Goal: Task Accomplishment & Management: Manage account settings

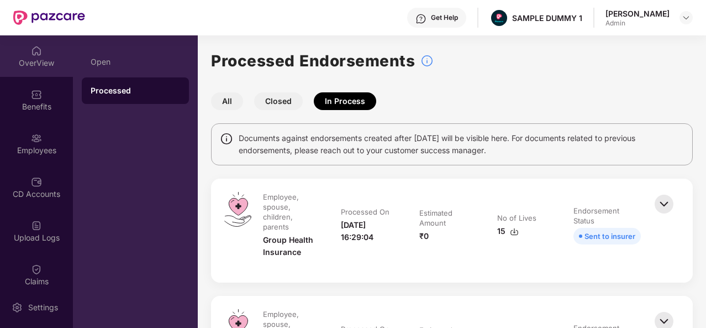
click at [31, 53] on img at bounding box center [36, 50] width 11 height 11
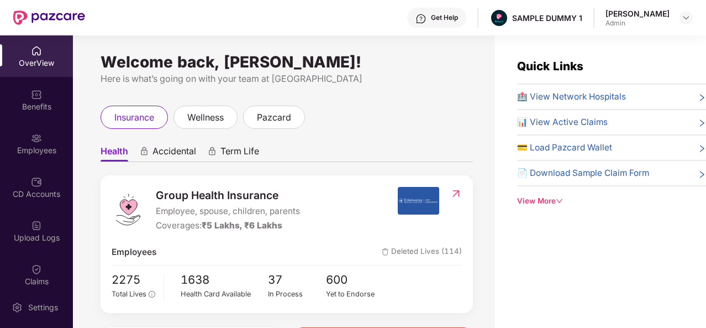
click at [555, 202] on div "View More" at bounding box center [611, 201] width 189 height 12
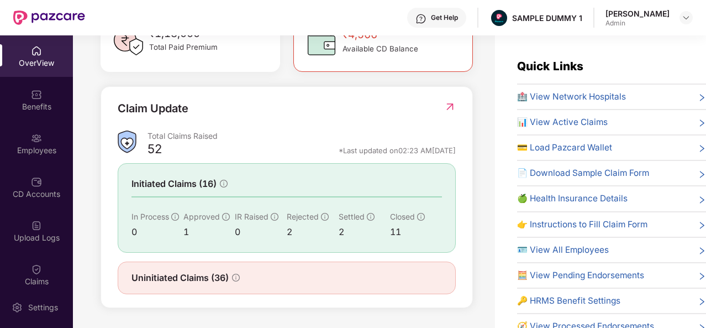
scroll to position [358, 0]
click at [31, 92] on img at bounding box center [36, 94] width 11 height 11
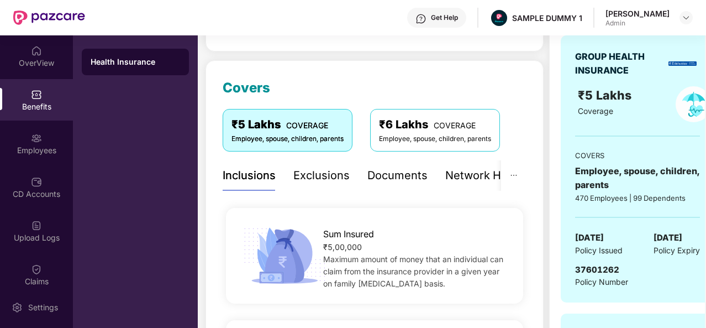
scroll to position [118, 0]
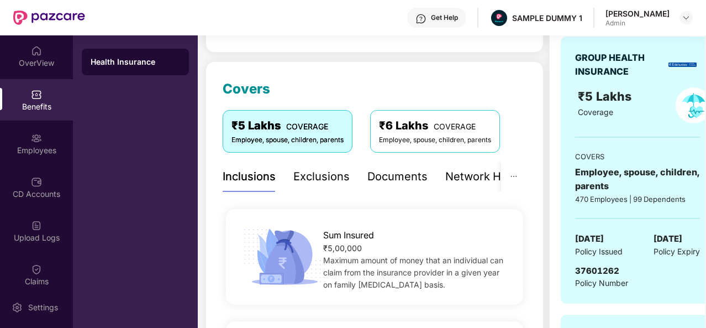
click at [305, 179] on div "Exclusions" at bounding box center [322, 176] width 56 height 17
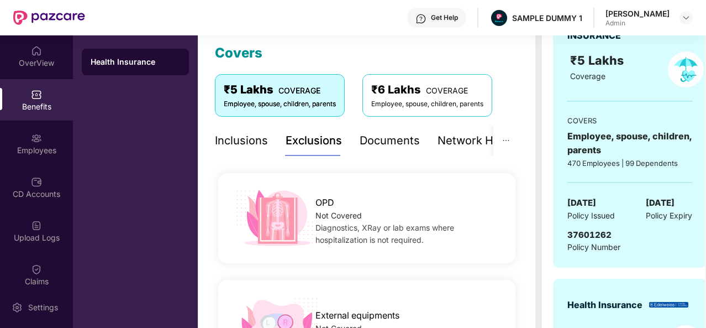
scroll to position [153, 0]
click at [391, 138] on div "Documents" at bounding box center [390, 141] width 60 height 17
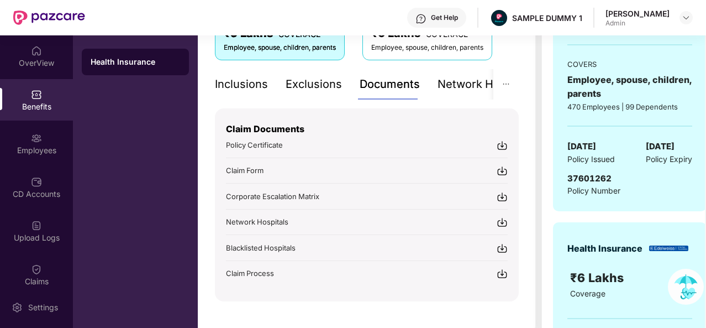
scroll to position [214, 0]
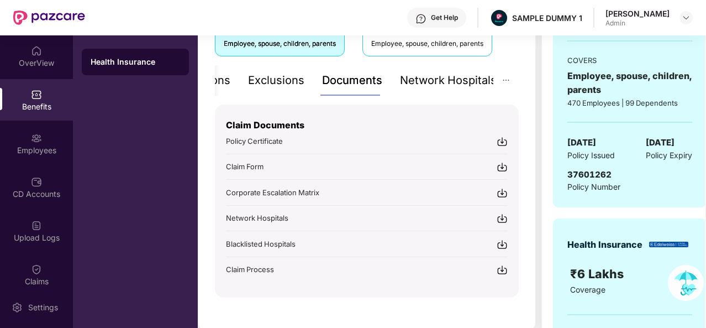
click at [453, 83] on div "Network Hospitals" at bounding box center [448, 80] width 97 height 17
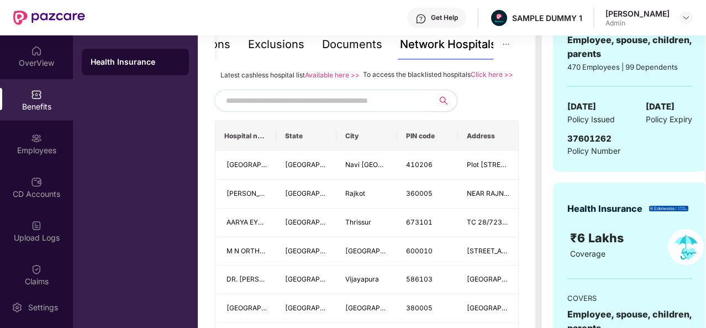
scroll to position [245, 0]
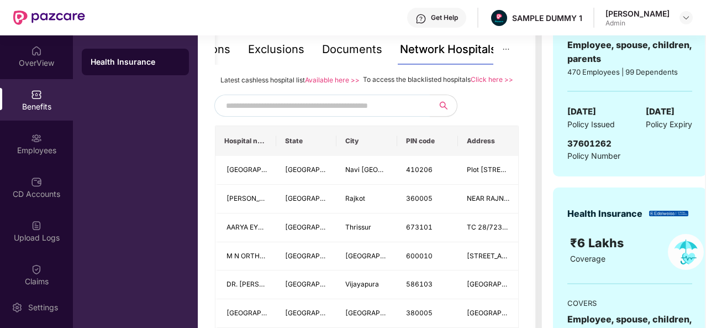
click at [239, 114] on input "text" at bounding box center [320, 105] width 189 height 17
type input "*"
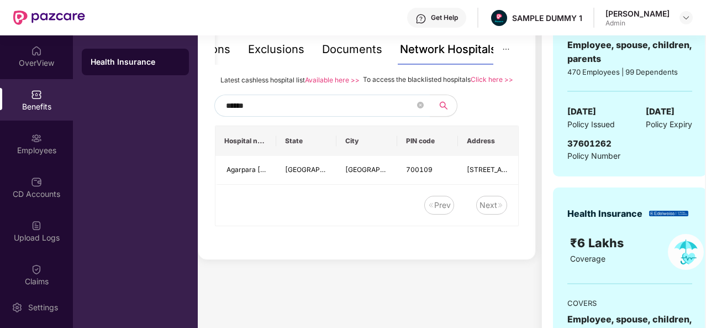
type input "******"
click at [35, 137] on img at bounding box center [36, 138] width 11 height 11
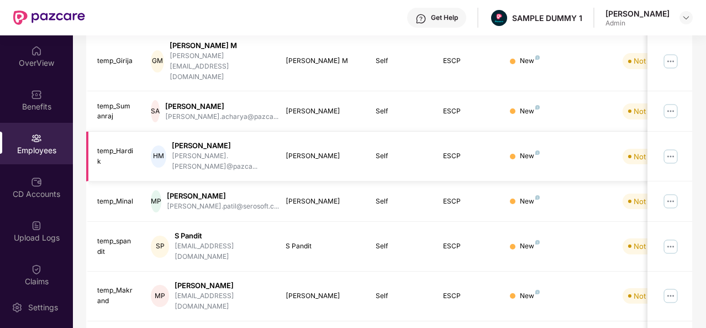
scroll to position [0, 0]
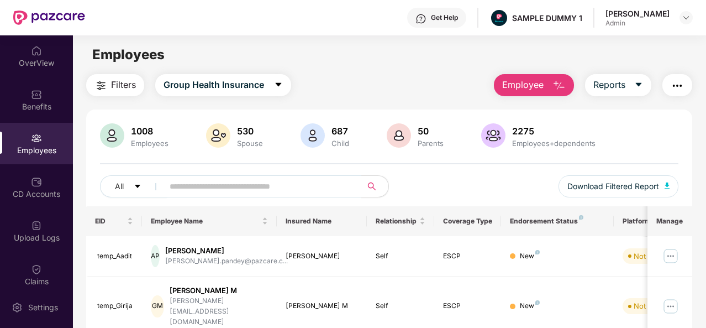
click at [556, 79] on img "button" at bounding box center [559, 85] width 13 height 13
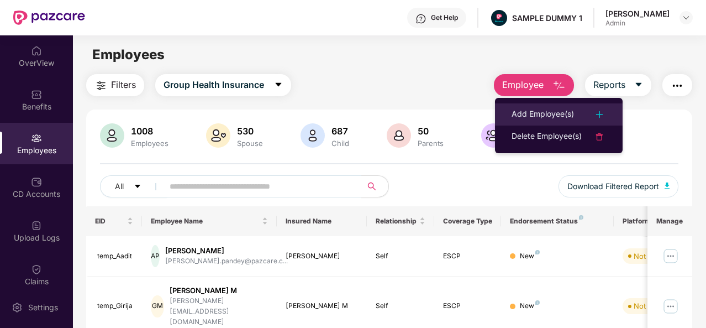
click at [538, 119] on div "Add Employee(s)" at bounding box center [543, 114] width 62 height 13
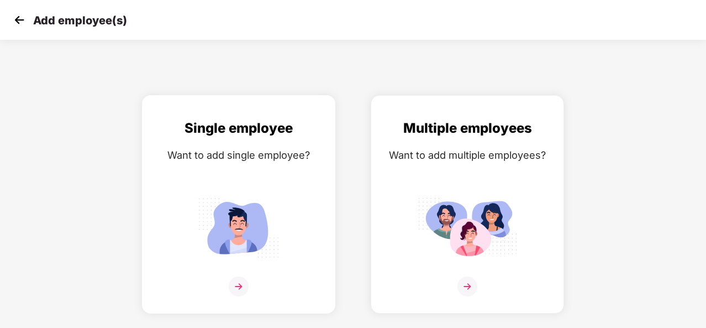
click at [243, 286] on img at bounding box center [239, 286] width 20 height 20
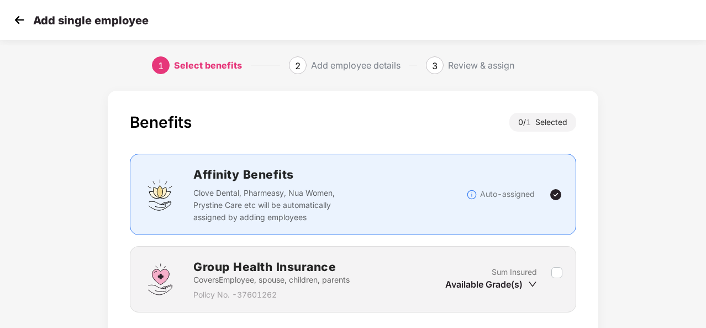
scroll to position [80, 0]
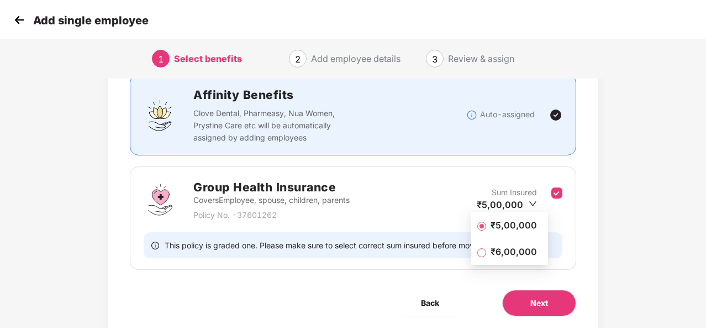
click at [509, 229] on span "₹5,00,000" at bounding box center [513, 225] width 55 height 12
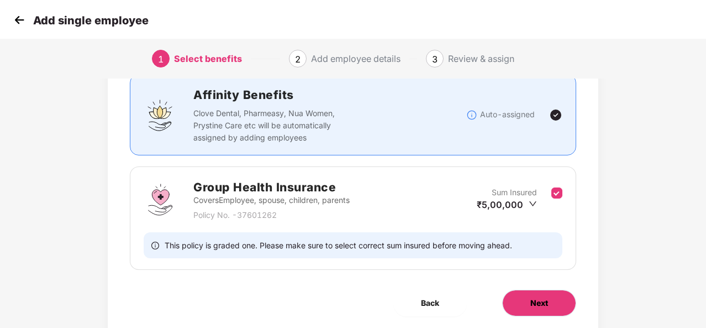
click at [537, 300] on span "Next" at bounding box center [540, 303] width 18 height 12
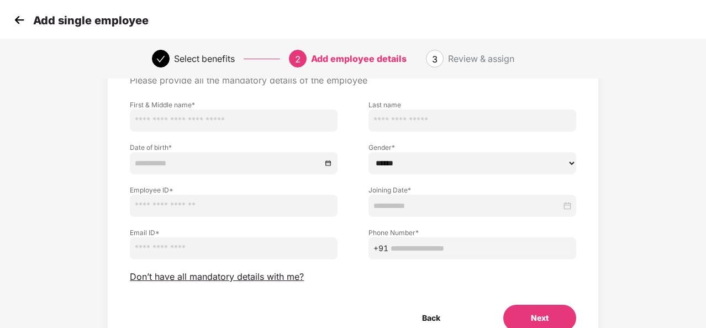
scroll to position [63, 0]
click at [21, 17] on img at bounding box center [19, 20] width 17 height 17
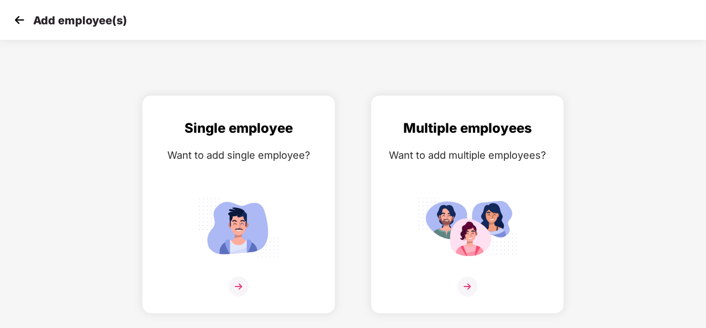
click at [21, 17] on img at bounding box center [19, 20] width 17 height 17
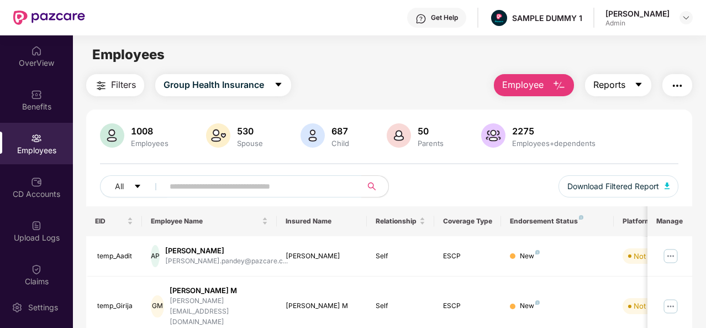
click at [632, 85] on button "Reports" at bounding box center [618, 85] width 66 height 22
click at [679, 82] on img "button" at bounding box center [677, 85] width 13 height 13
click at [40, 183] on img at bounding box center [36, 181] width 11 height 11
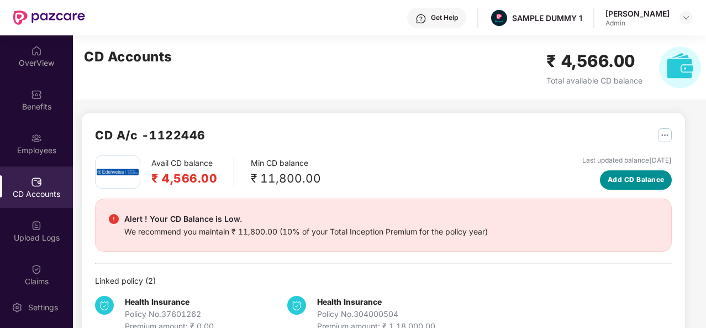
click at [638, 180] on span "Add CD Balance" at bounding box center [636, 180] width 57 height 11
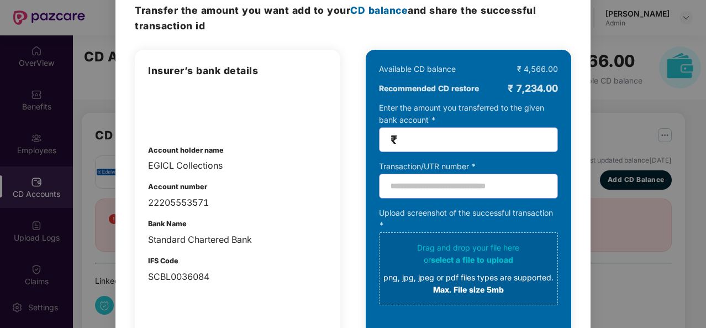
scroll to position [53, 0]
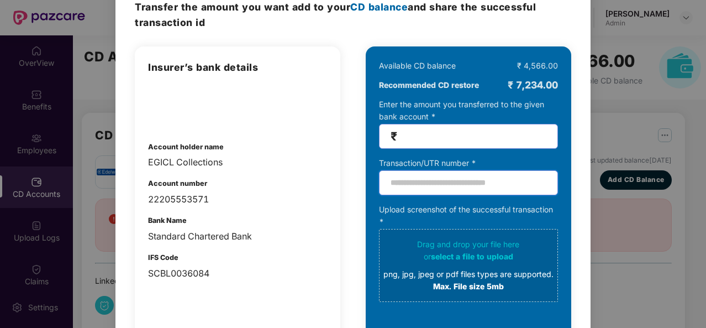
click at [420, 184] on input "text" at bounding box center [468, 182] width 179 height 25
click at [409, 134] on input "number" at bounding box center [473, 136] width 147 height 13
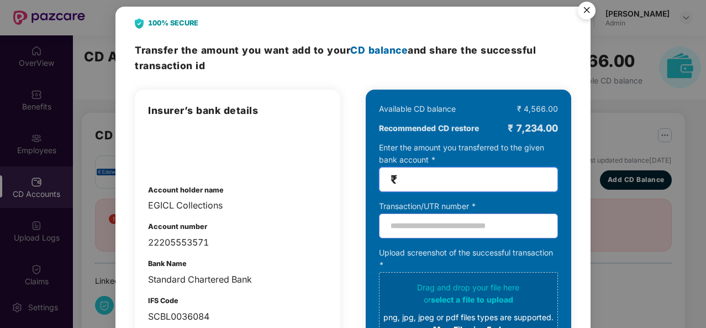
scroll to position [0, 0]
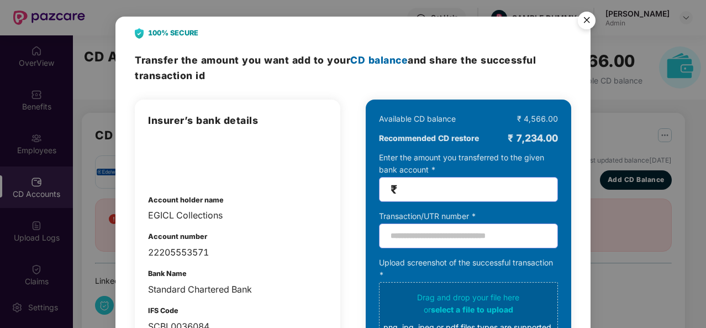
click at [587, 17] on img "Close" at bounding box center [587, 22] width 31 height 31
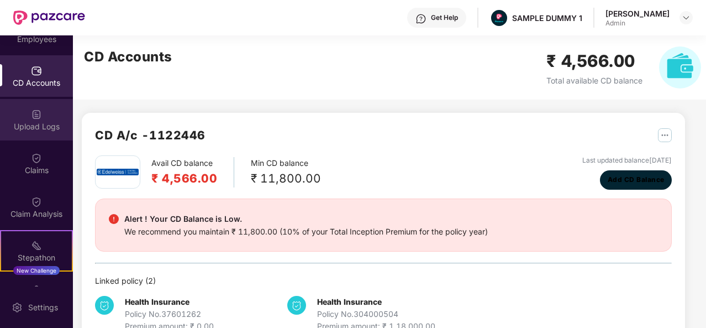
scroll to position [114, 0]
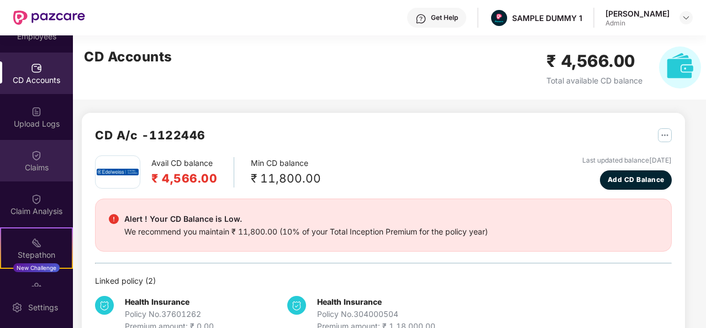
click at [30, 164] on div "Claims" at bounding box center [36, 167] width 73 height 11
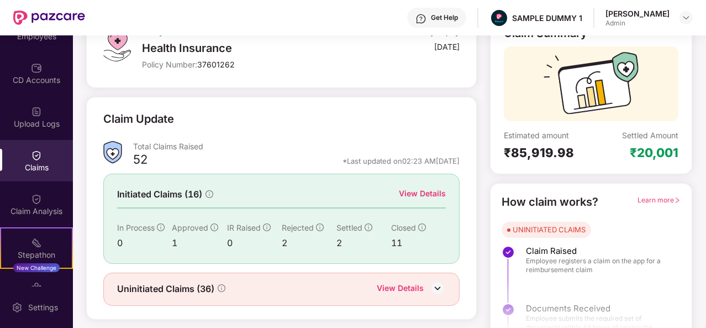
scroll to position [85, 0]
click at [417, 191] on div "View Details" at bounding box center [422, 193] width 47 height 12
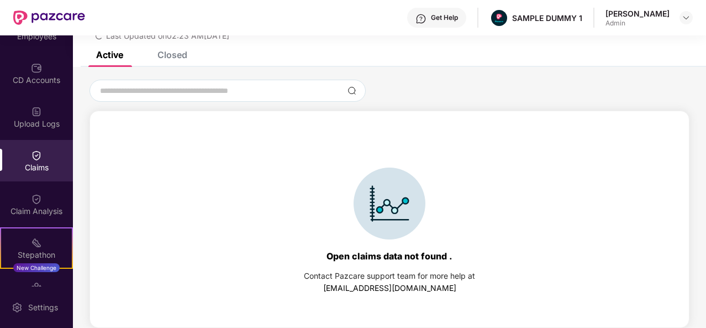
click at [175, 60] on div "Closed" at bounding box center [173, 54] width 30 height 11
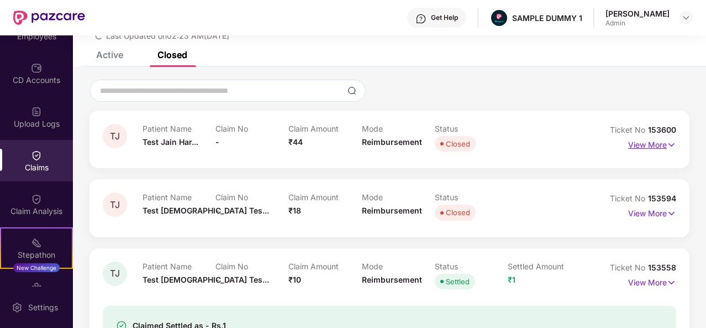
click at [661, 145] on p "View More" at bounding box center [653, 143] width 48 height 15
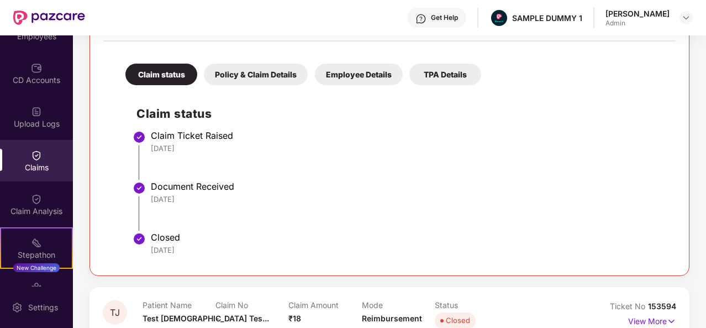
scroll to position [218, 0]
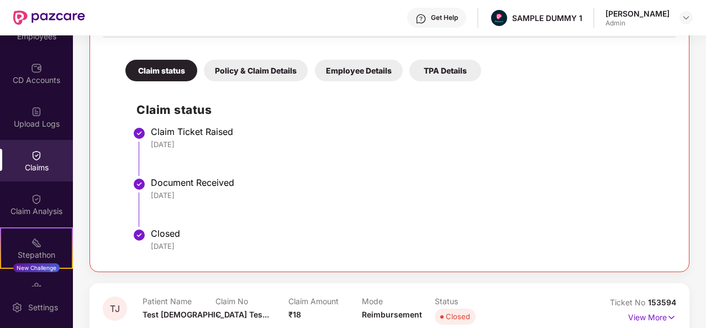
click at [252, 72] on div "Policy & Claim Details" at bounding box center [256, 71] width 104 height 22
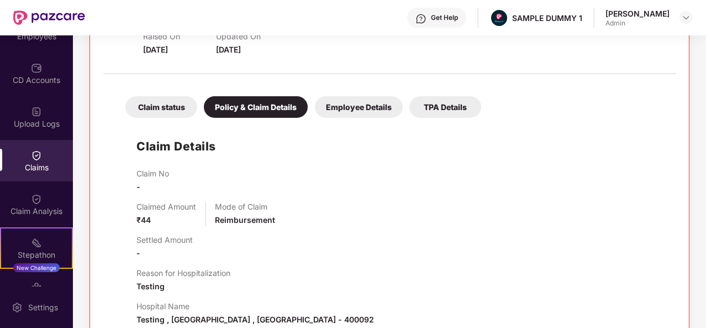
scroll to position [175, 0]
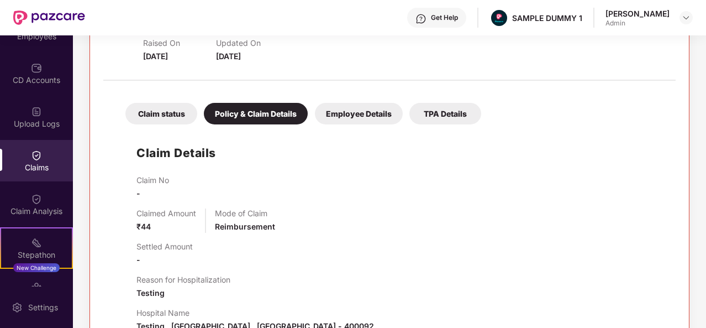
click at [357, 118] on div "Employee Details" at bounding box center [359, 114] width 88 height 22
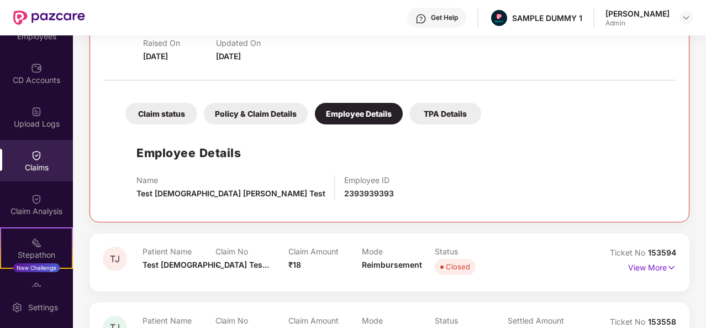
click at [426, 112] on div "TPA Details" at bounding box center [446, 114] width 72 height 22
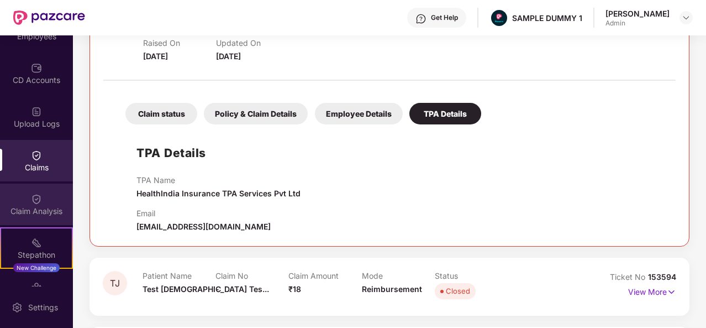
click at [13, 201] on div "Claim Analysis" at bounding box center [36, 204] width 73 height 41
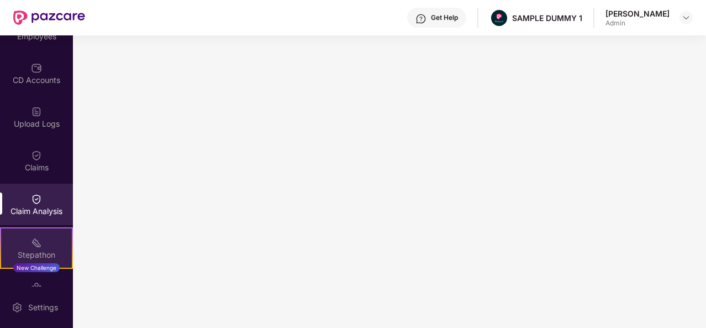
scroll to position [229, 0]
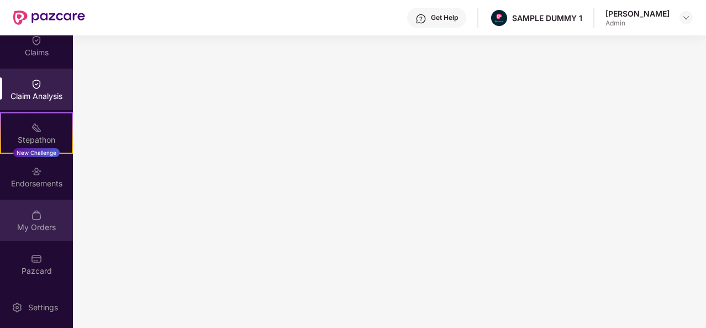
click at [27, 222] on div "My Orders" at bounding box center [36, 227] width 73 height 11
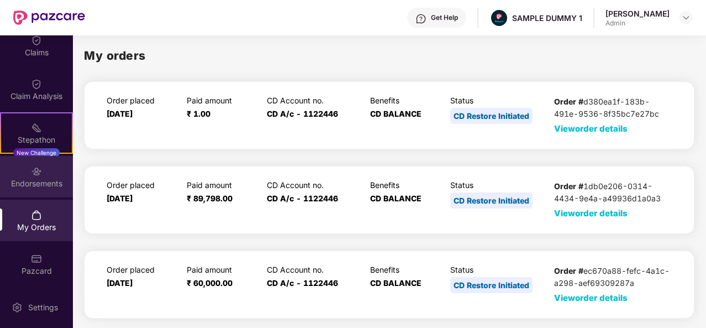
click at [41, 176] on div "Endorsements" at bounding box center [36, 176] width 73 height 41
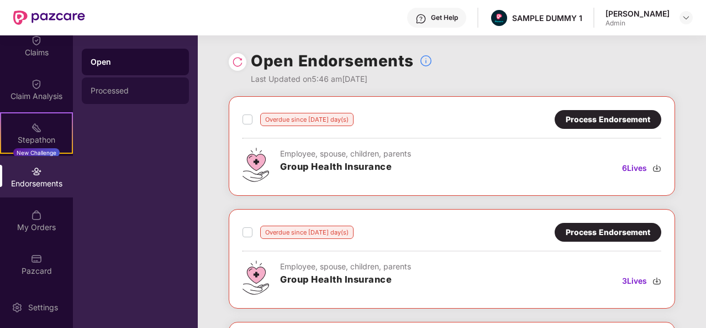
click at [148, 91] on div "Processed" at bounding box center [136, 90] width 90 height 9
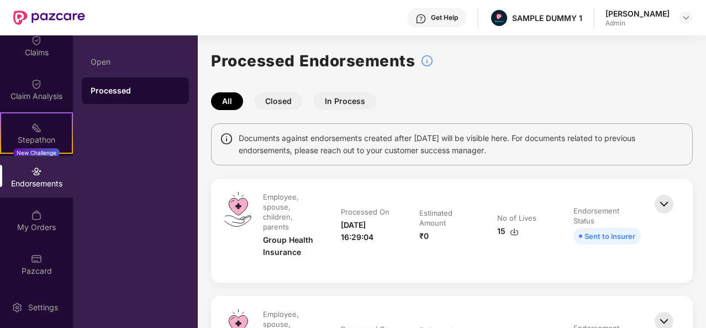
click at [286, 106] on button "Closed" at bounding box center [278, 101] width 49 height 18
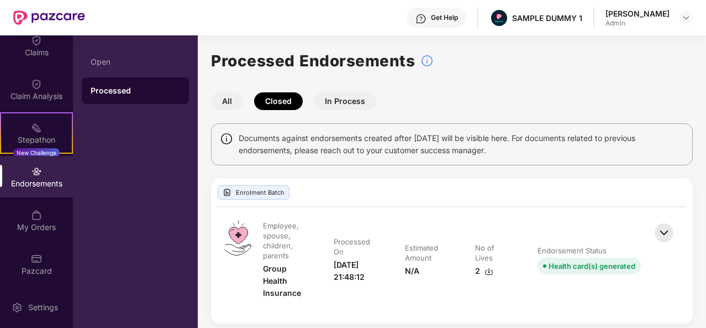
click at [354, 103] on button "In Process" at bounding box center [345, 101] width 62 height 18
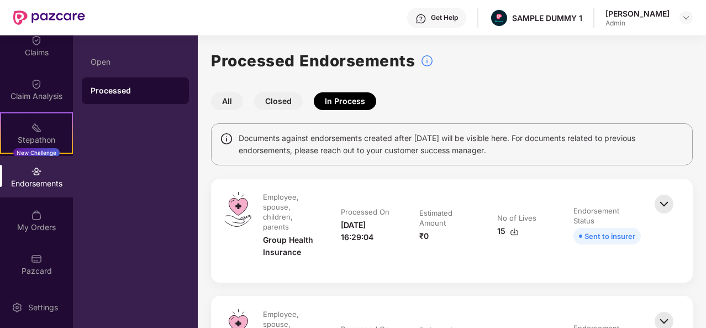
scroll to position [58, 0]
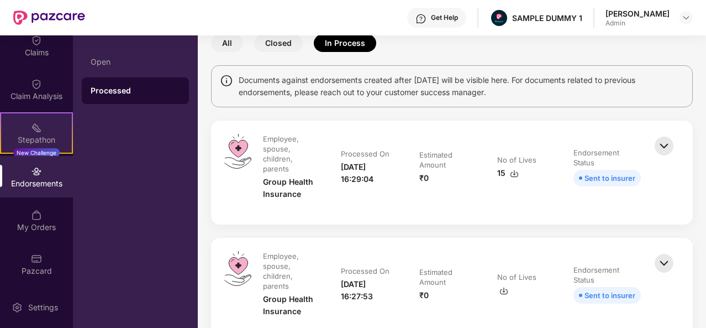
click at [31, 139] on div "Stepathon" at bounding box center [36, 139] width 71 height 11
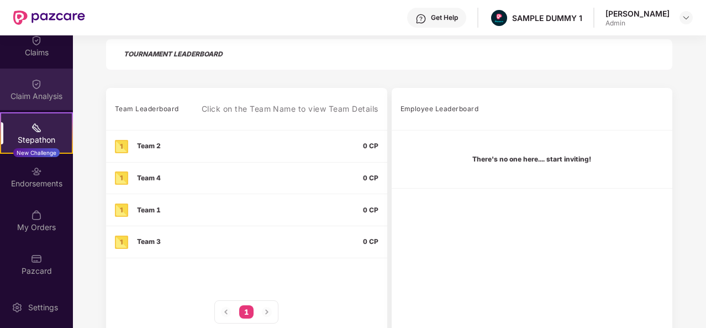
scroll to position [0, 0]
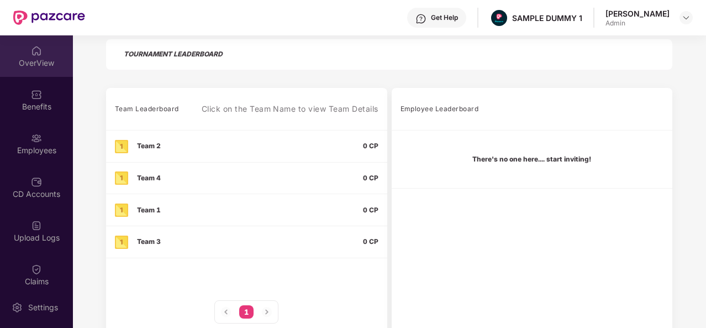
click at [34, 60] on div "OverView" at bounding box center [36, 62] width 73 height 11
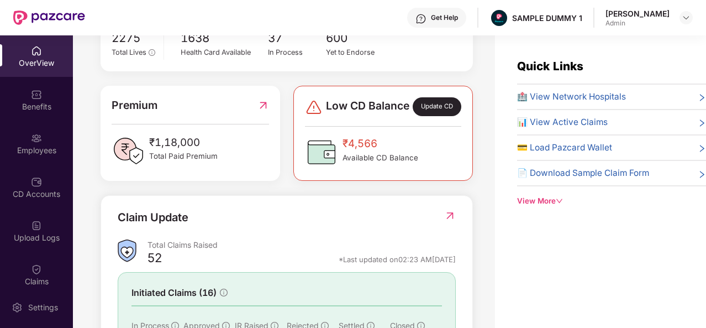
scroll to position [358, 0]
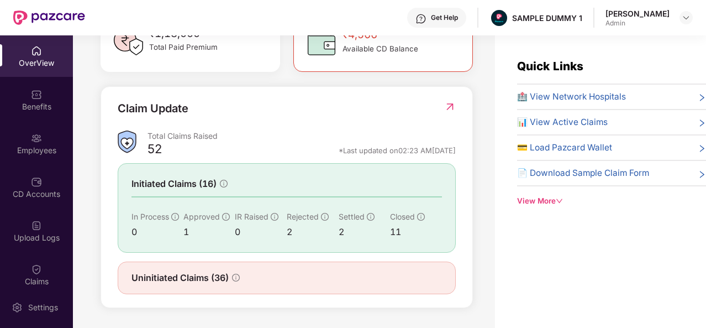
click at [551, 200] on div "View More" at bounding box center [611, 201] width 189 height 12
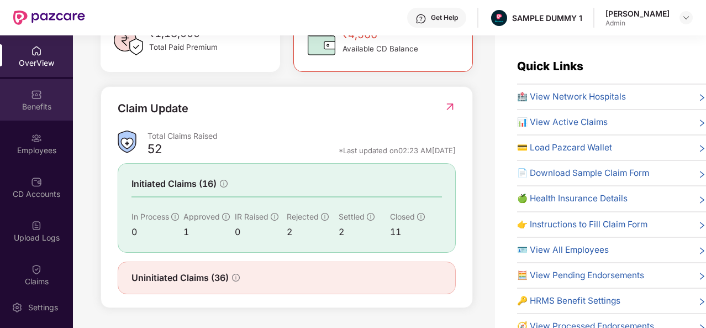
click at [28, 98] on div "Benefits" at bounding box center [36, 99] width 73 height 41
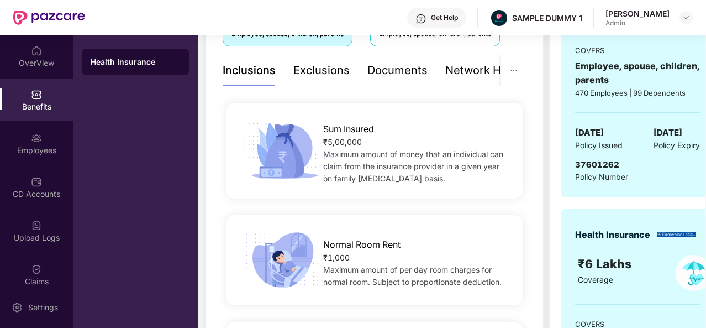
scroll to position [135, 0]
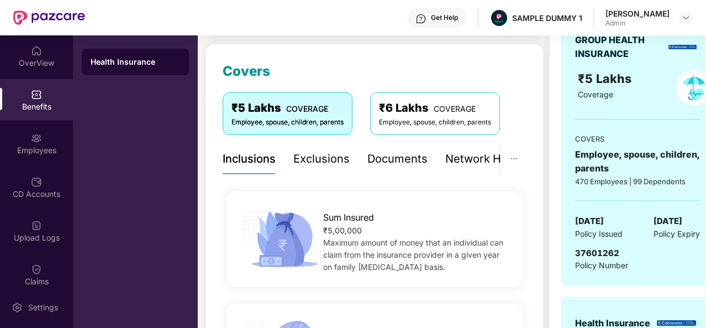
click at [313, 162] on div "Exclusions" at bounding box center [322, 158] width 56 height 17
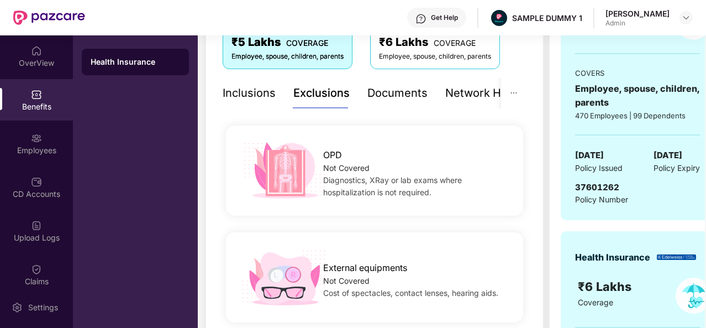
scroll to position [201, 0]
click at [379, 95] on div "Documents" at bounding box center [398, 93] width 60 height 17
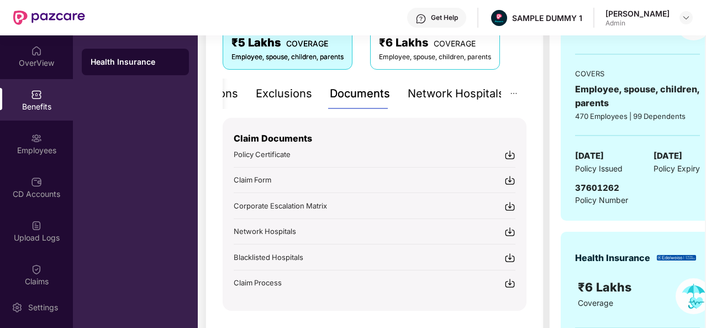
click at [467, 88] on div "Network Hospitals" at bounding box center [456, 93] width 97 height 17
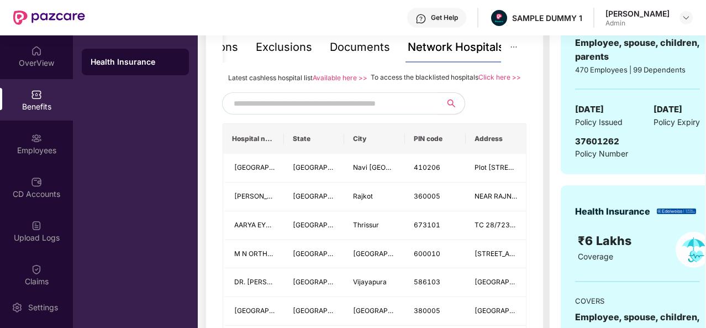
scroll to position [254, 0]
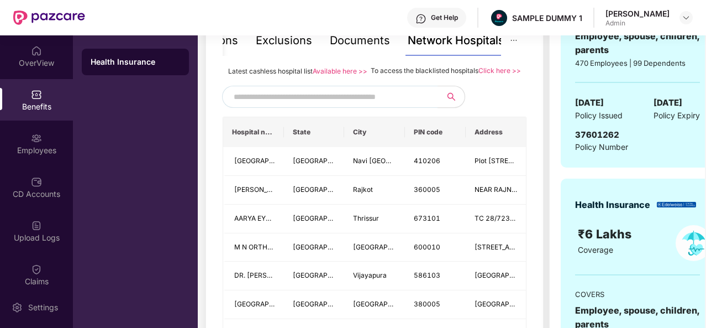
click at [381, 105] on input "text" at bounding box center [328, 96] width 189 height 17
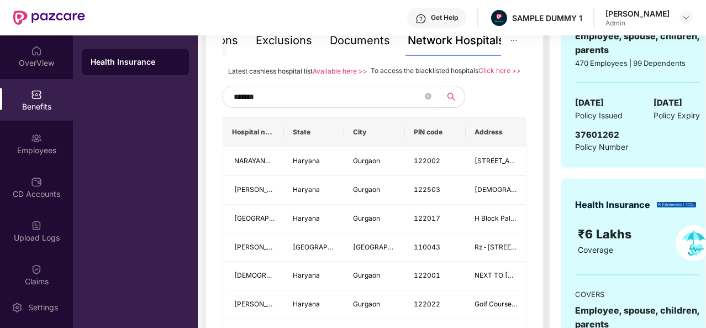
type input "*******"
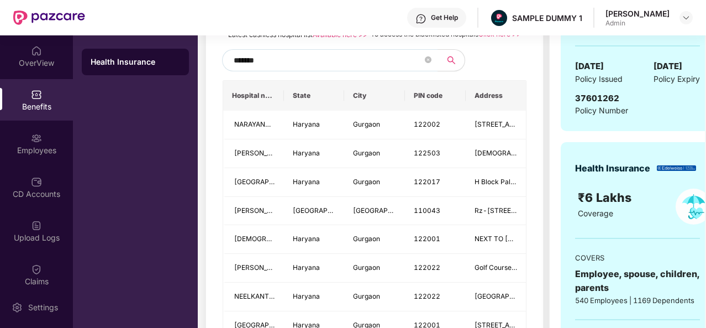
scroll to position [297, 0]
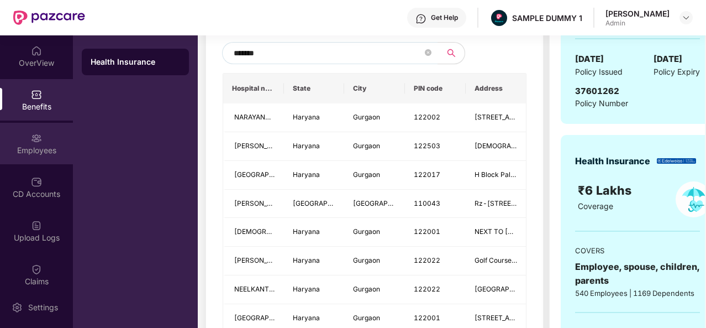
click at [48, 142] on div "Employees" at bounding box center [36, 143] width 73 height 41
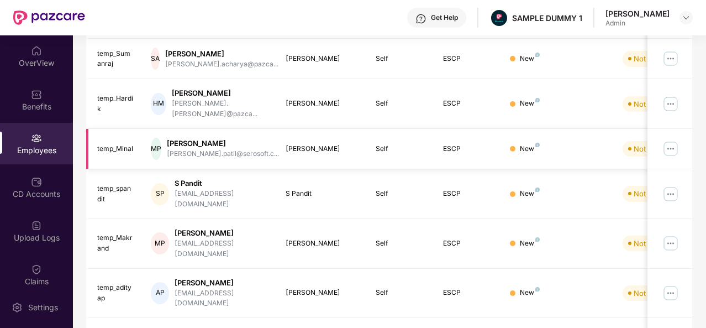
scroll to position [0, 0]
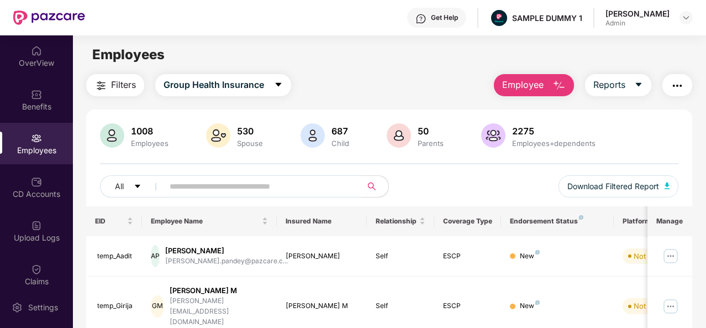
click at [548, 82] on button "Employee" at bounding box center [534, 85] width 80 height 22
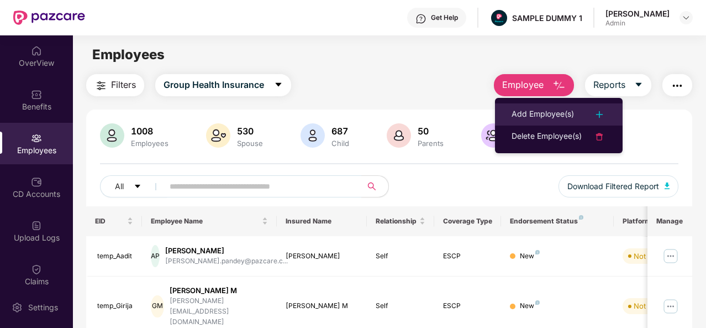
click at [549, 114] on div "Add Employee(s)" at bounding box center [543, 114] width 62 height 13
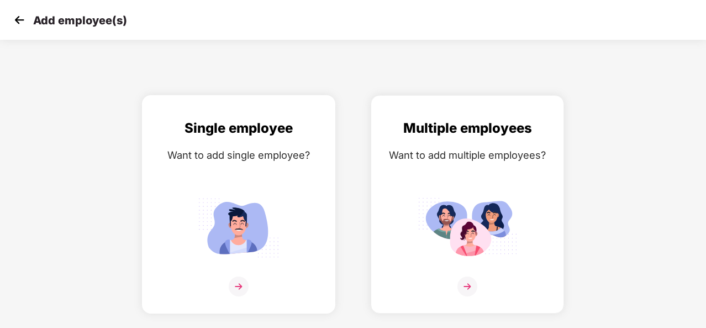
click at [241, 284] on img at bounding box center [239, 286] width 20 height 20
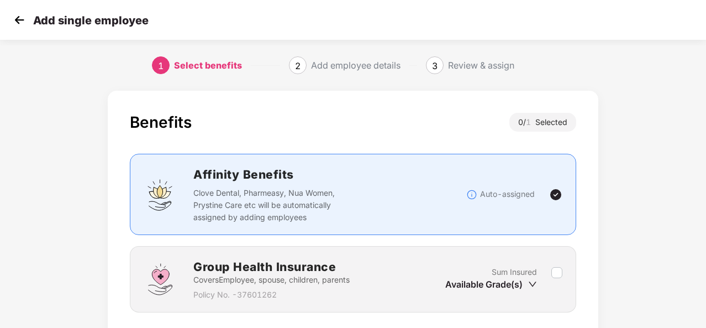
scroll to position [80, 0]
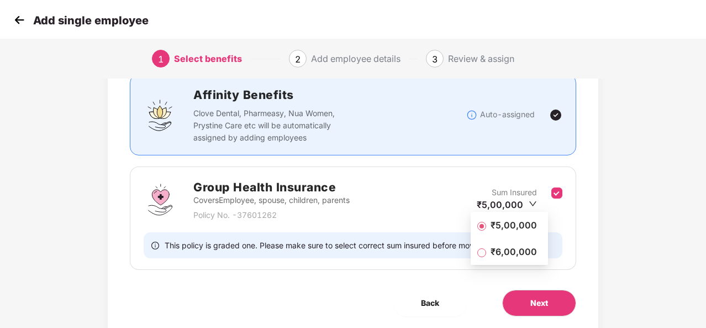
click at [495, 226] on span "₹5,00,000" at bounding box center [513, 225] width 55 height 12
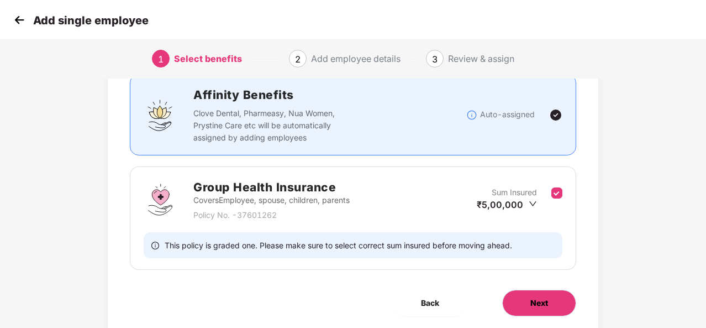
click at [530, 302] on button "Next" at bounding box center [539, 303] width 74 height 27
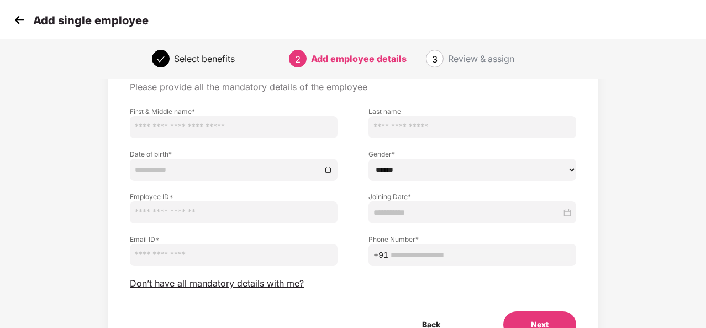
scroll to position [57, 0]
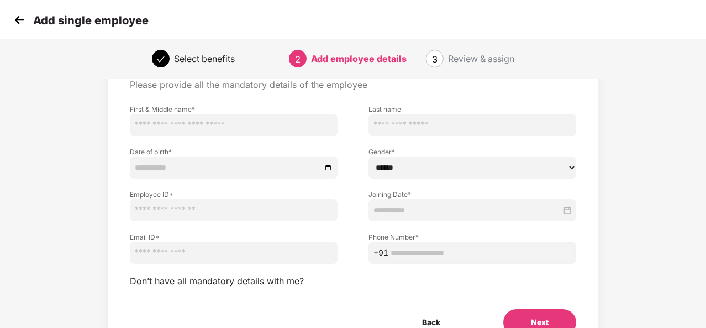
click at [21, 22] on img at bounding box center [19, 20] width 17 height 17
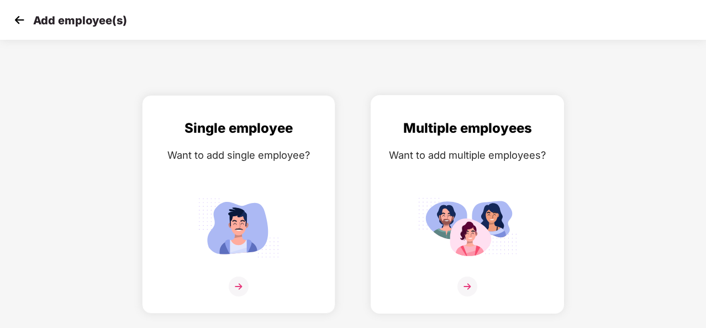
click at [472, 286] on img at bounding box center [468, 286] width 20 height 20
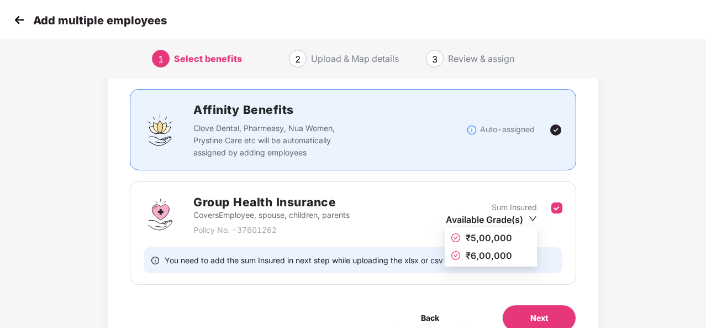
scroll to position [66, 0]
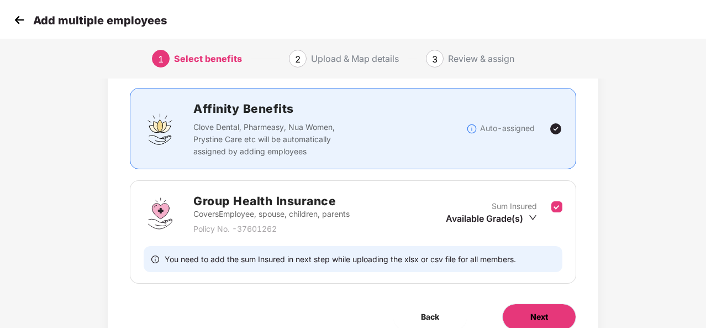
click at [522, 314] on button "Next" at bounding box center [539, 316] width 74 height 27
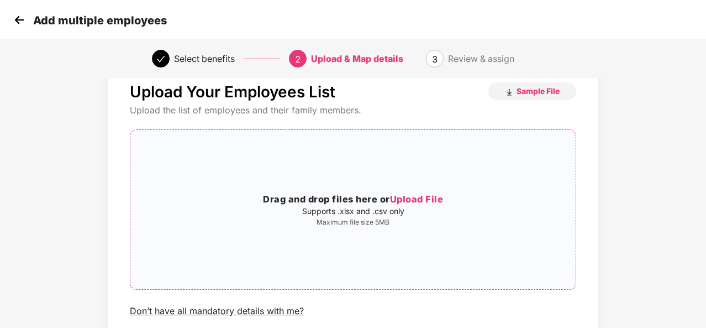
scroll to position [6, 0]
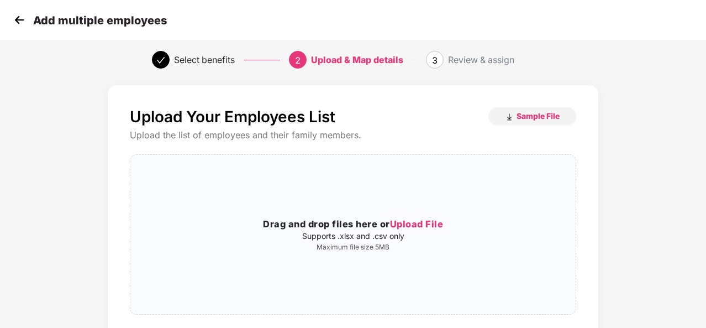
click at [22, 18] on img at bounding box center [19, 20] width 17 height 17
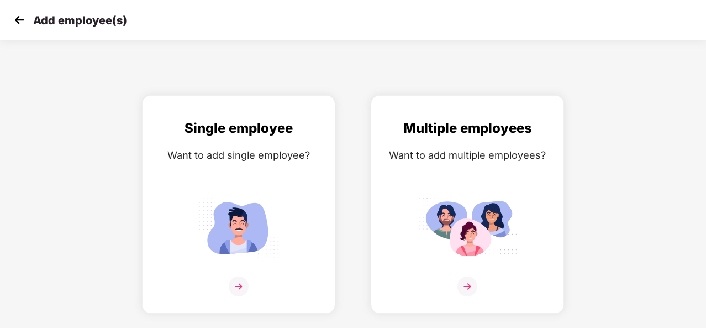
scroll to position [0, 0]
click at [22, 18] on img at bounding box center [19, 20] width 17 height 17
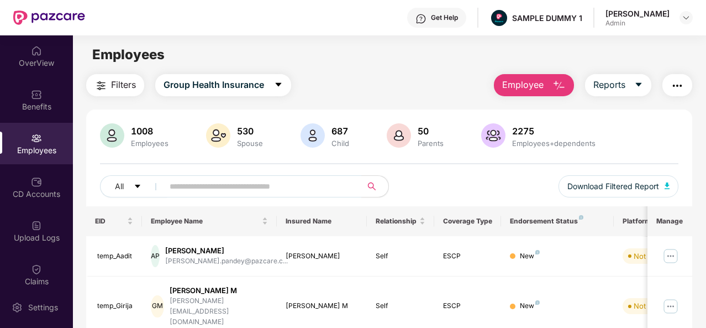
click at [565, 87] on img "button" at bounding box center [559, 85] width 13 height 13
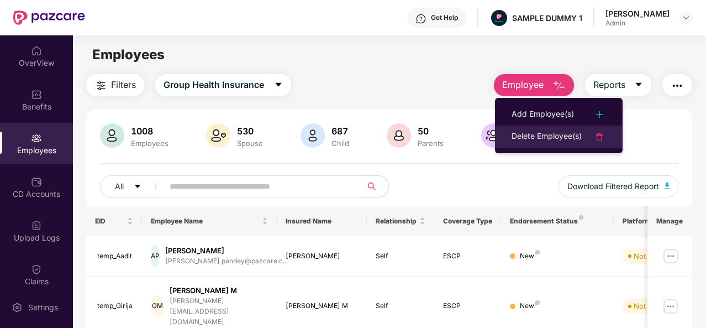
click at [537, 138] on div "Delete Employee(s)" at bounding box center [547, 136] width 70 height 13
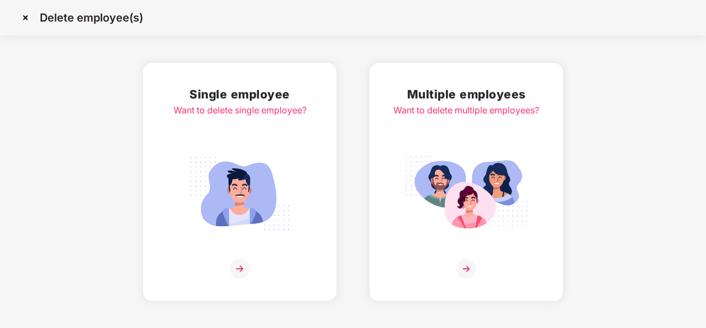
click at [237, 264] on img at bounding box center [240, 269] width 20 height 20
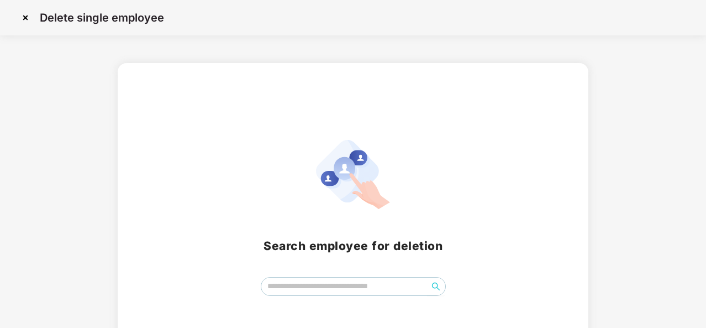
click at [25, 18] on img at bounding box center [26, 18] width 18 height 18
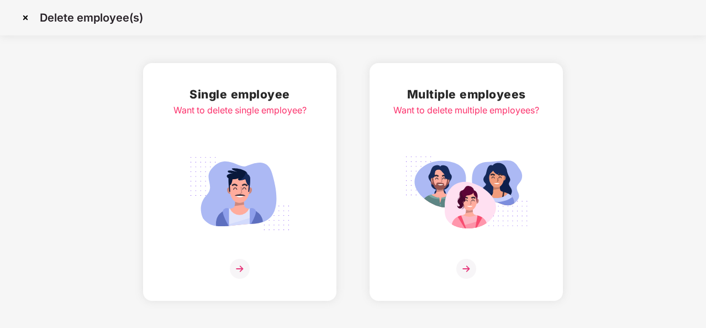
click at [25, 18] on img at bounding box center [26, 18] width 18 height 18
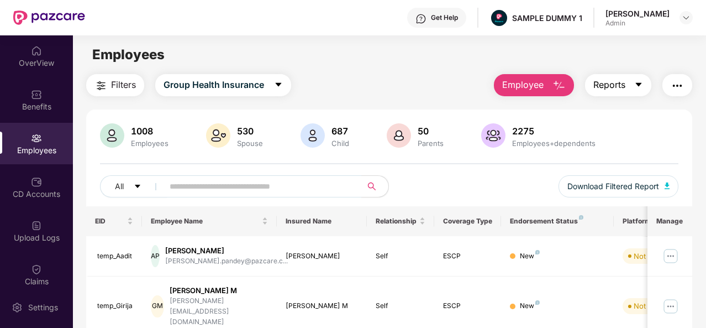
click at [631, 87] on button "Reports" at bounding box center [618, 85] width 66 height 22
click at [681, 87] on img "button" at bounding box center [677, 85] width 13 height 13
click at [21, 192] on div "CD Accounts" at bounding box center [36, 193] width 73 height 11
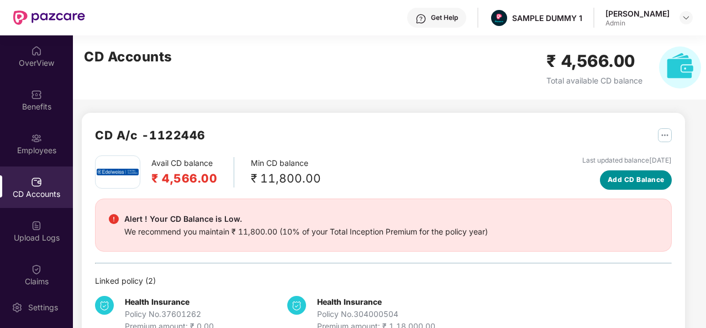
click at [628, 180] on span "Add CD Balance" at bounding box center [636, 180] width 57 height 11
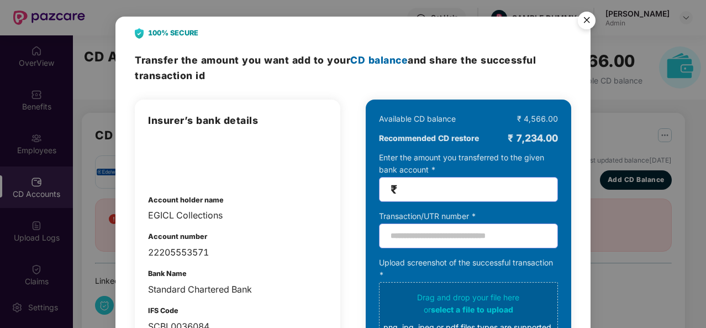
click at [583, 17] on img "Close" at bounding box center [587, 22] width 31 height 31
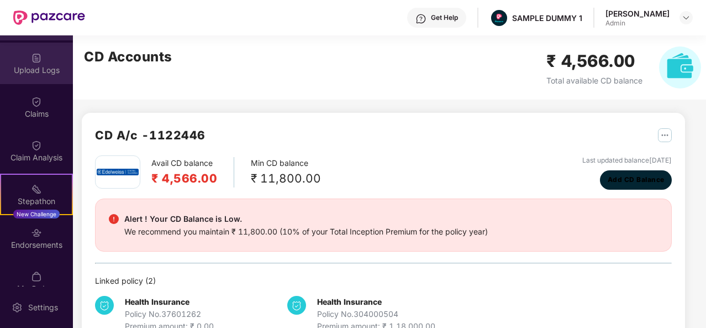
scroll to position [167, 0]
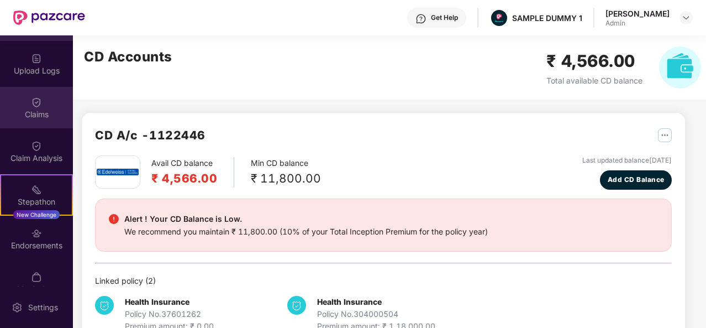
click at [30, 114] on div "Claims" at bounding box center [36, 114] width 73 height 11
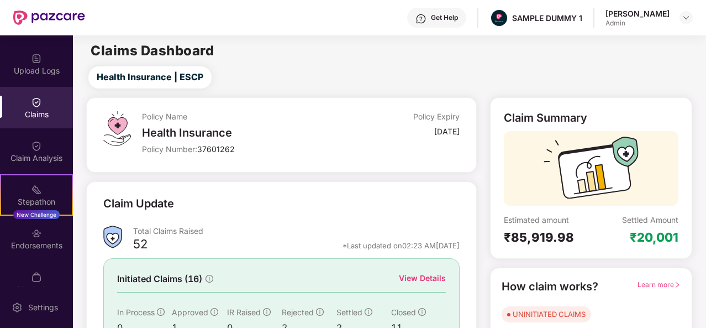
scroll to position [92, 0]
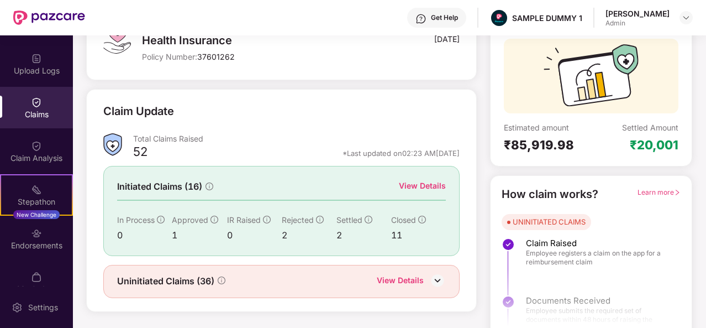
click at [428, 185] on div "View Details" at bounding box center [422, 186] width 47 height 12
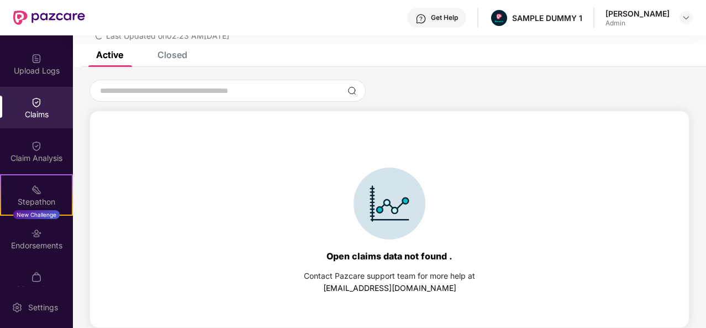
scroll to position [48, 0]
click at [171, 55] on div "Closed" at bounding box center [173, 54] width 30 height 11
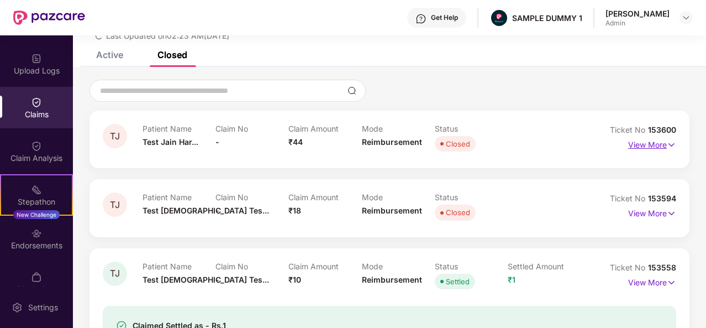
click at [651, 148] on p "View More" at bounding box center [653, 143] width 48 height 15
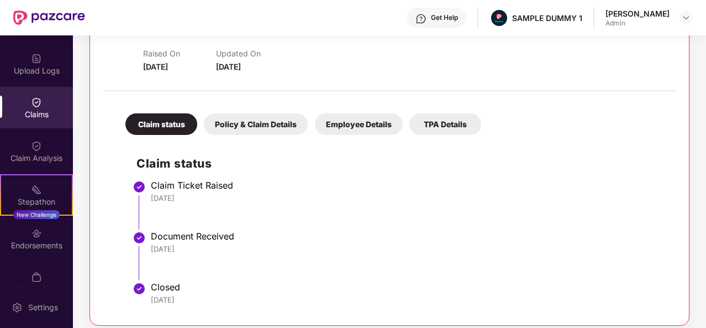
scroll to position [171, 0]
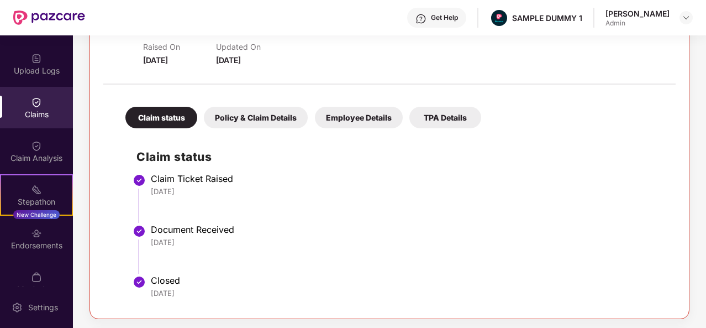
click at [261, 114] on div "Policy & Claim Details" at bounding box center [256, 118] width 104 height 22
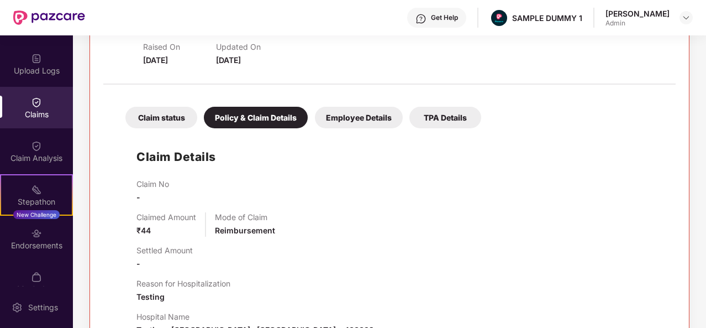
click at [364, 117] on div "Employee Details" at bounding box center [359, 118] width 88 height 22
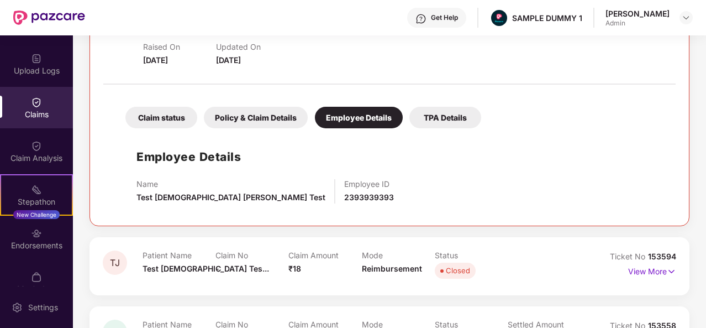
click at [439, 113] on div "TPA Details" at bounding box center [446, 118] width 72 height 22
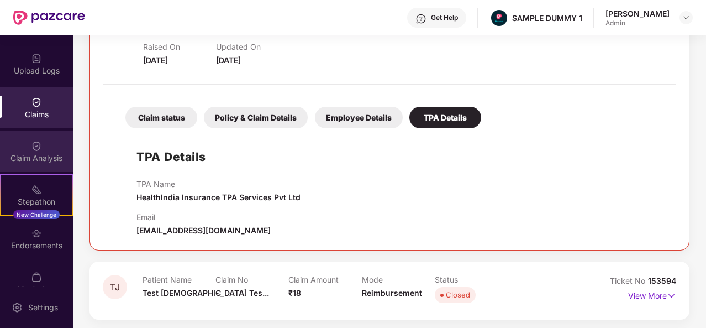
click at [8, 143] on div "Claim Analysis" at bounding box center [36, 150] width 73 height 41
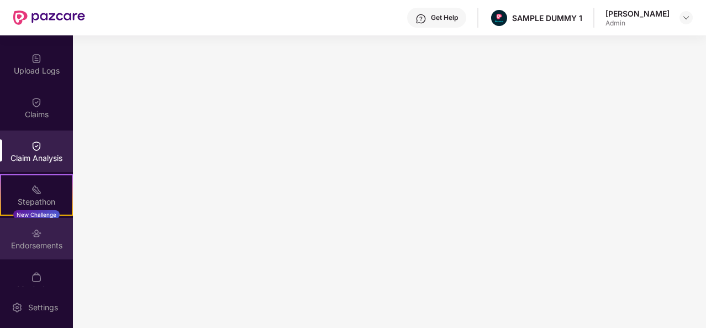
click at [31, 235] on img at bounding box center [36, 233] width 11 height 11
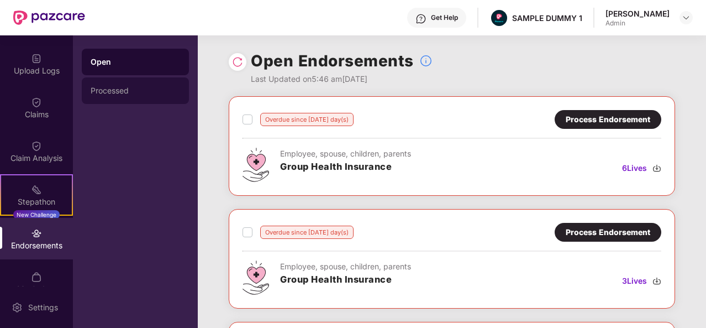
click at [123, 92] on div "Processed" at bounding box center [136, 90] width 90 height 9
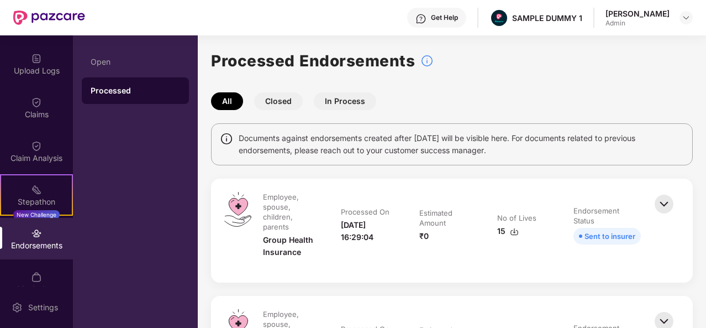
click at [279, 99] on button "Closed" at bounding box center [278, 101] width 49 height 18
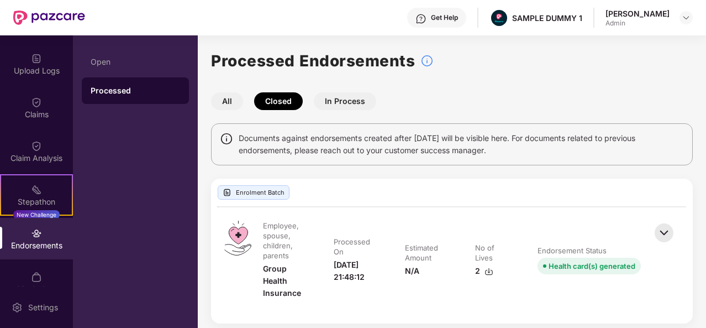
click at [342, 99] on button "In Process" at bounding box center [345, 101] width 62 height 18
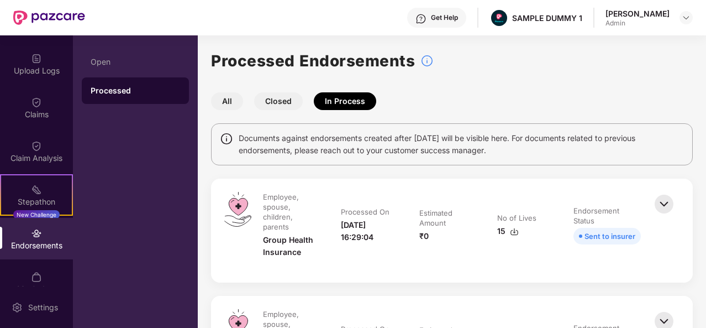
scroll to position [229, 0]
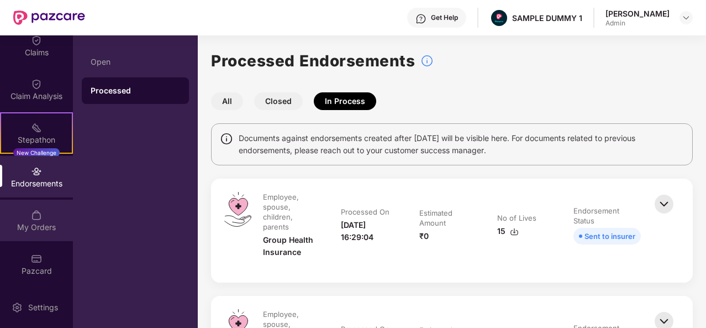
click at [31, 217] on img at bounding box center [36, 215] width 11 height 11
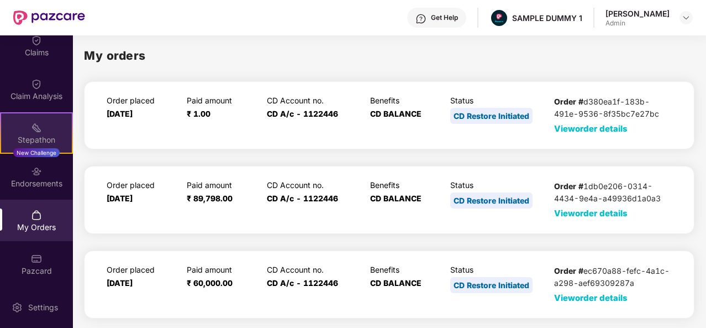
click at [25, 132] on div "Stepathon New Challenge" at bounding box center [36, 132] width 73 height 41
